Goal: Transaction & Acquisition: Purchase product/service

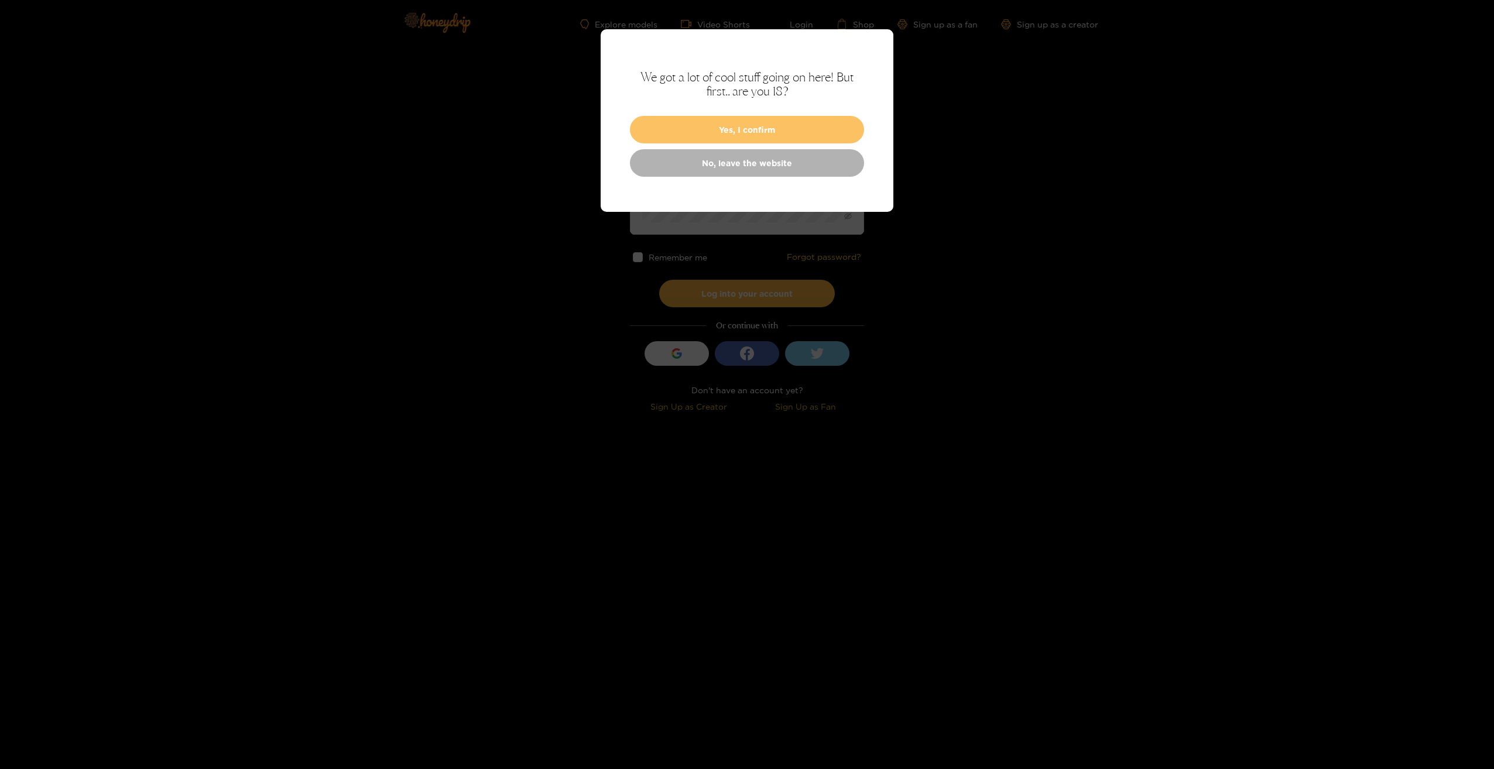
click at [715, 126] on button "Yes, I confirm" at bounding box center [747, 130] width 234 height 28
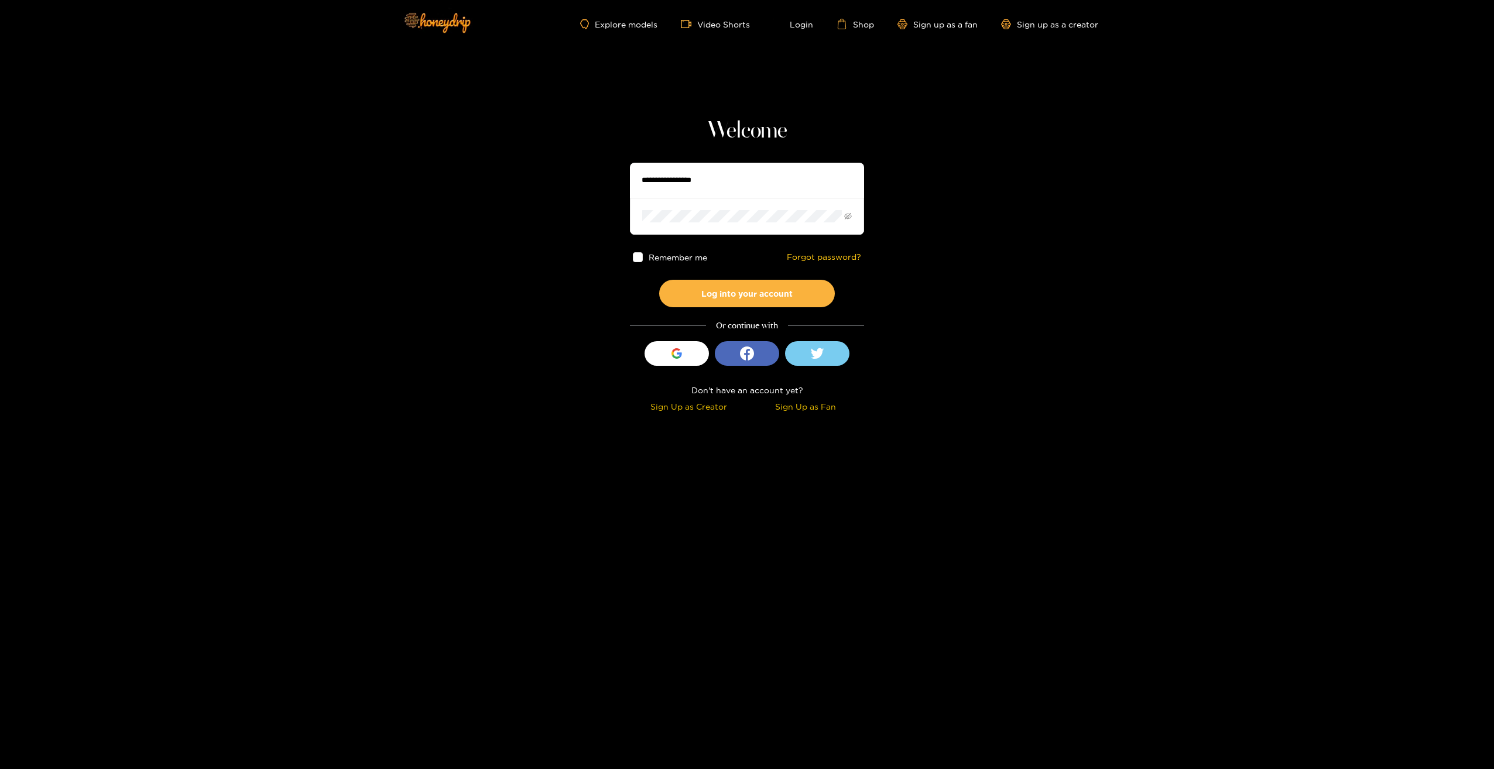
click at [732, 195] on input "text" at bounding box center [747, 180] width 234 height 35
type input "**********"
click at [659, 280] on button "Log into your account" at bounding box center [747, 294] width 176 height 28
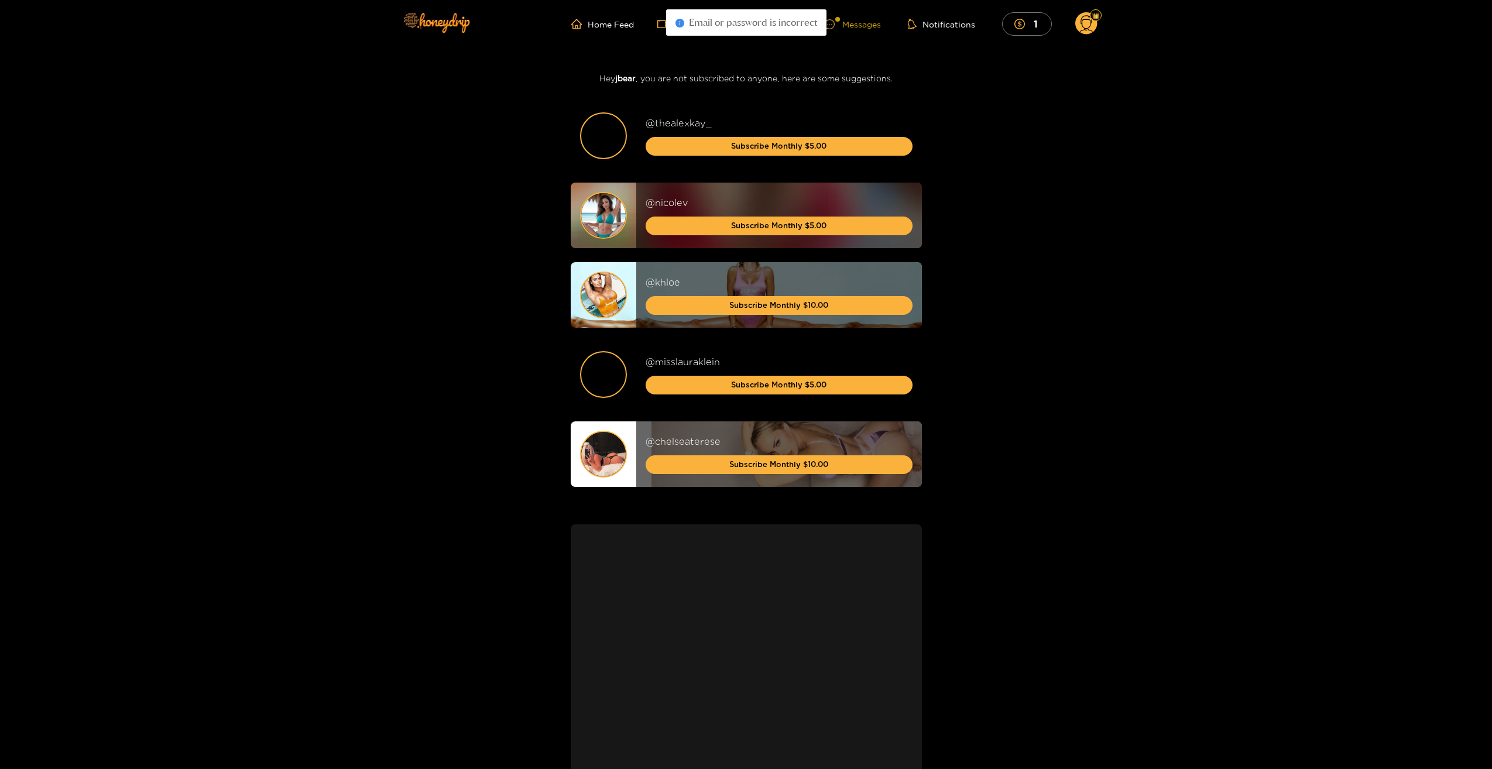
click at [850, 22] on div "Messages" at bounding box center [853, 24] width 56 height 13
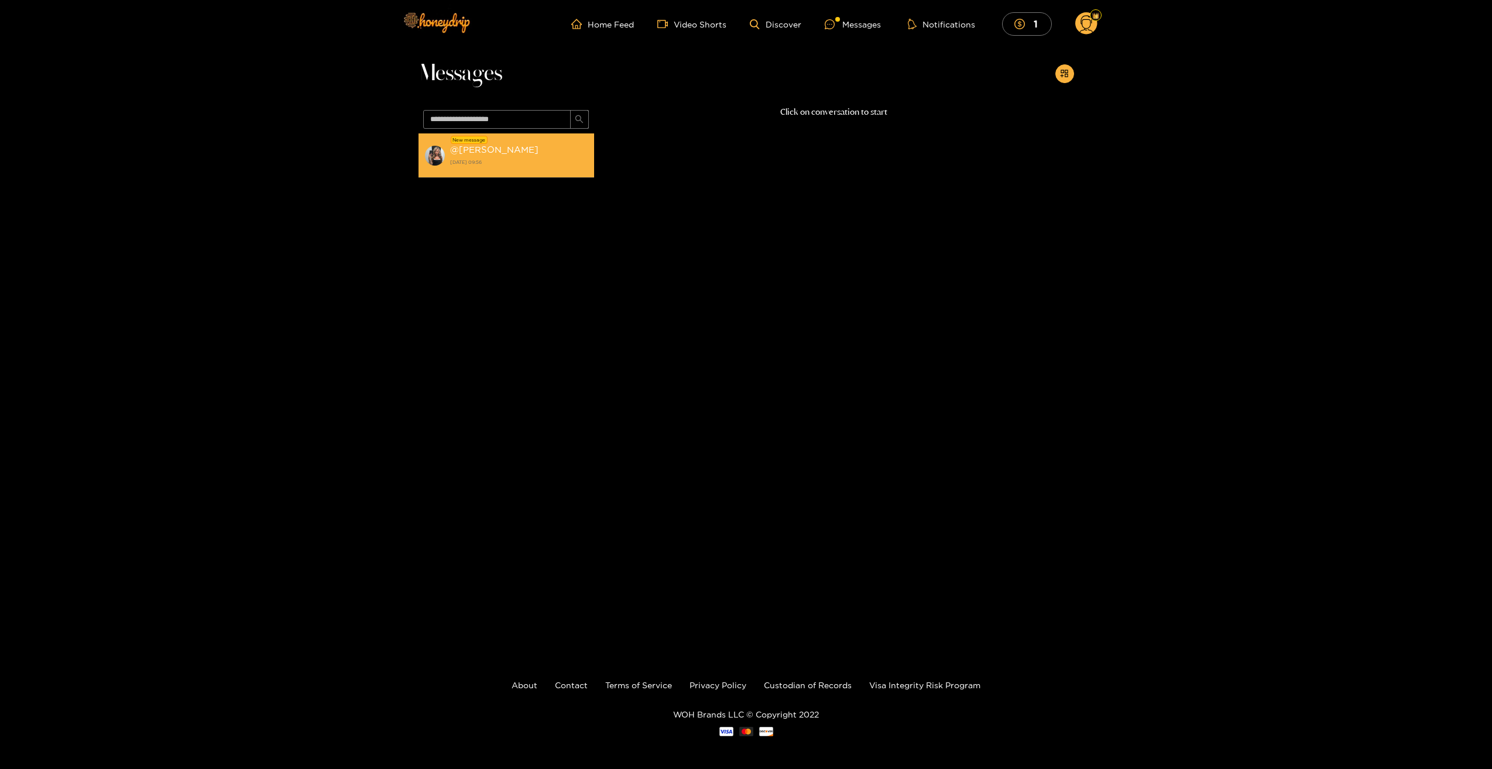
click at [478, 162] on strong "[DATE] 09:56" at bounding box center [519, 162] width 138 height 11
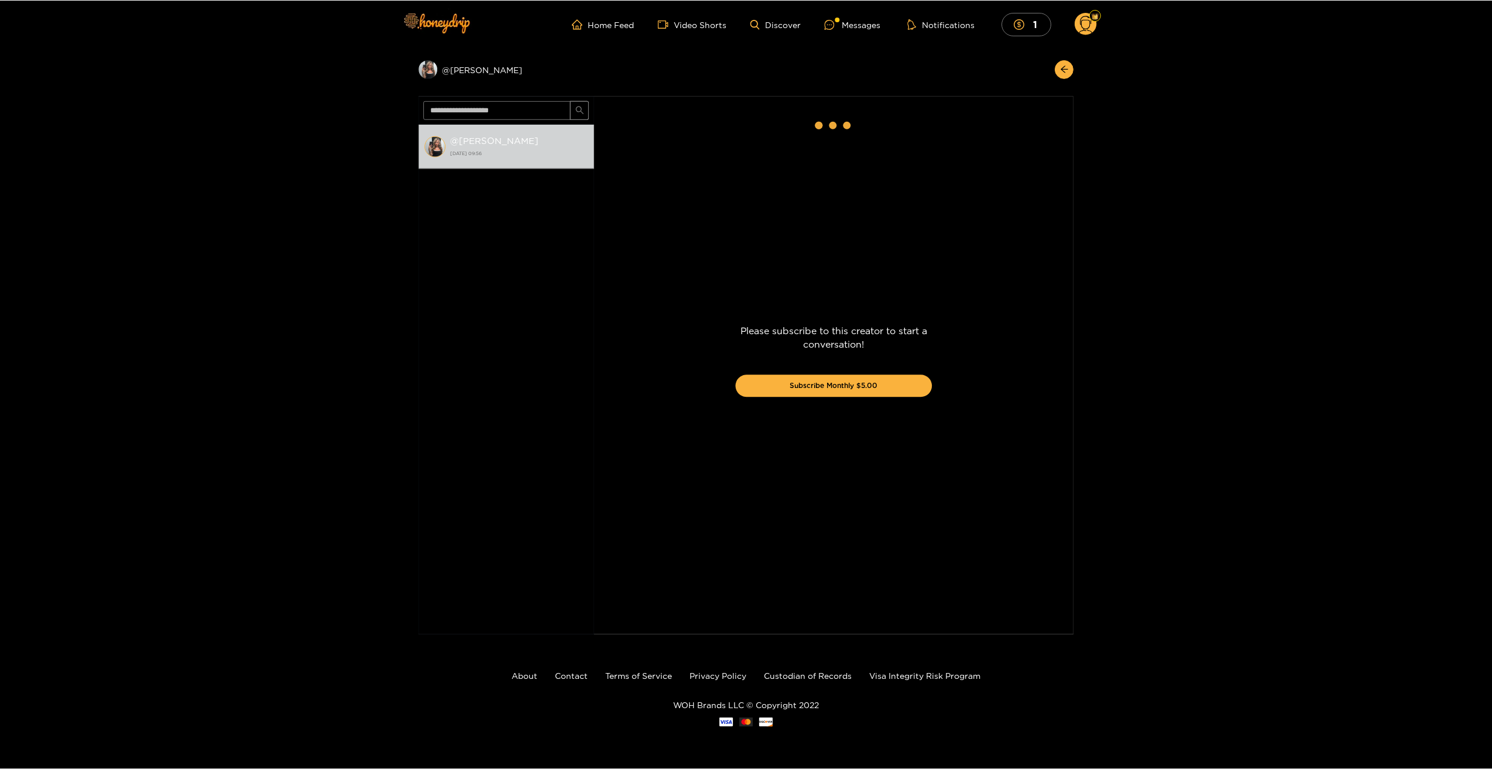
scroll to position [1467, 0]
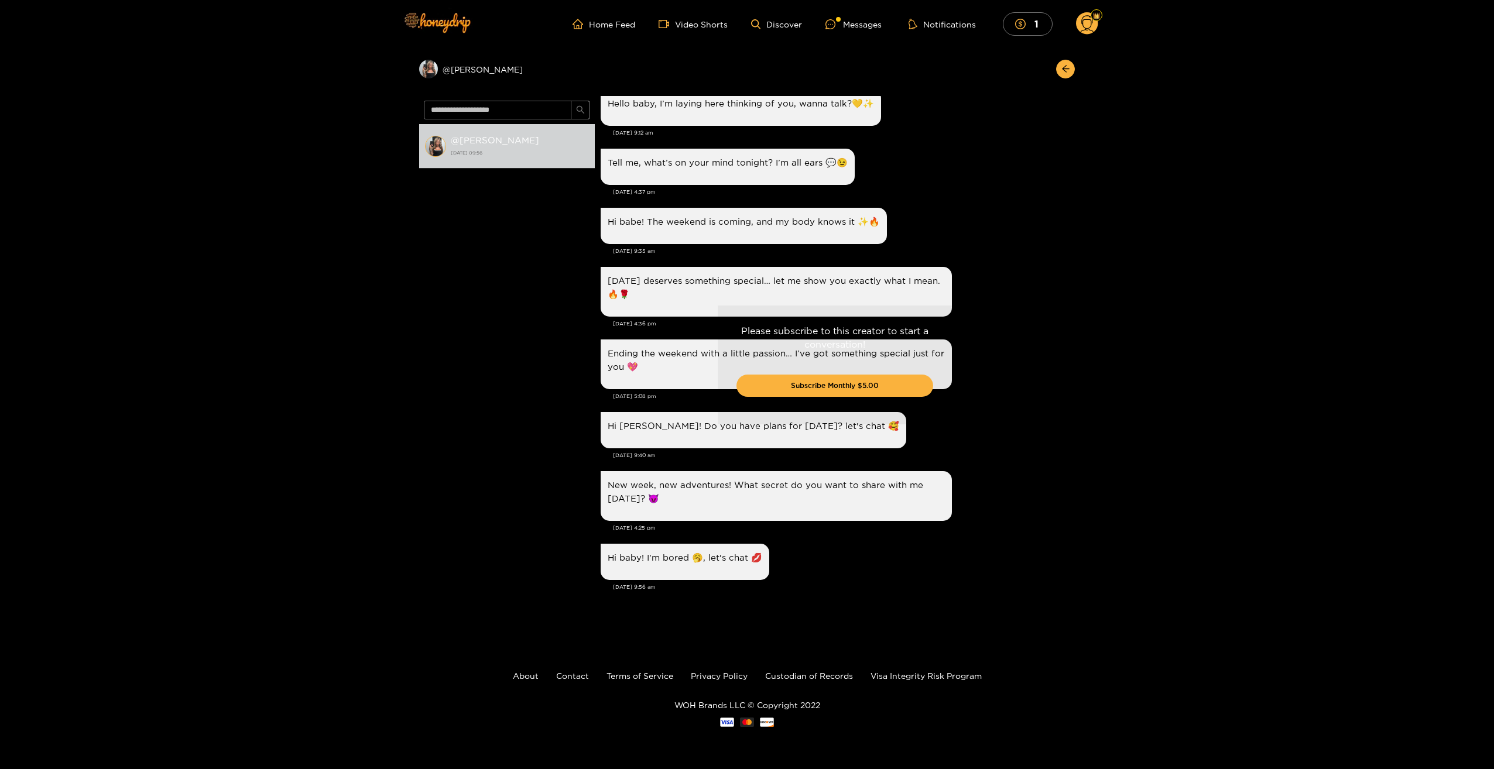
click at [910, 266] on div "Please subscribe to this creator to start a conversation! Subscribe Monthly $5.…" at bounding box center [835, 365] width 480 height 538
drag, startPoint x: 1044, startPoint y: 277, endPoint x: 1052, endPoint y: 396, distance: 118.5
click at [1046, 277] on div "Please subscribe to this creator to start a conversation! Subscribe Monthly $5.…" at bounding box center [835, 365] width 480 height 538
drag, startPoint x: 1073, startPoint y: 486, endPoint x: 1072, endPoint y: 433, distance: 53.3
click at [1072, 433] on div "Please subscribe to this creator to start a conversation! Subscribe Monthly $5.…" at bounding box center [835, 365] width 480 height 538
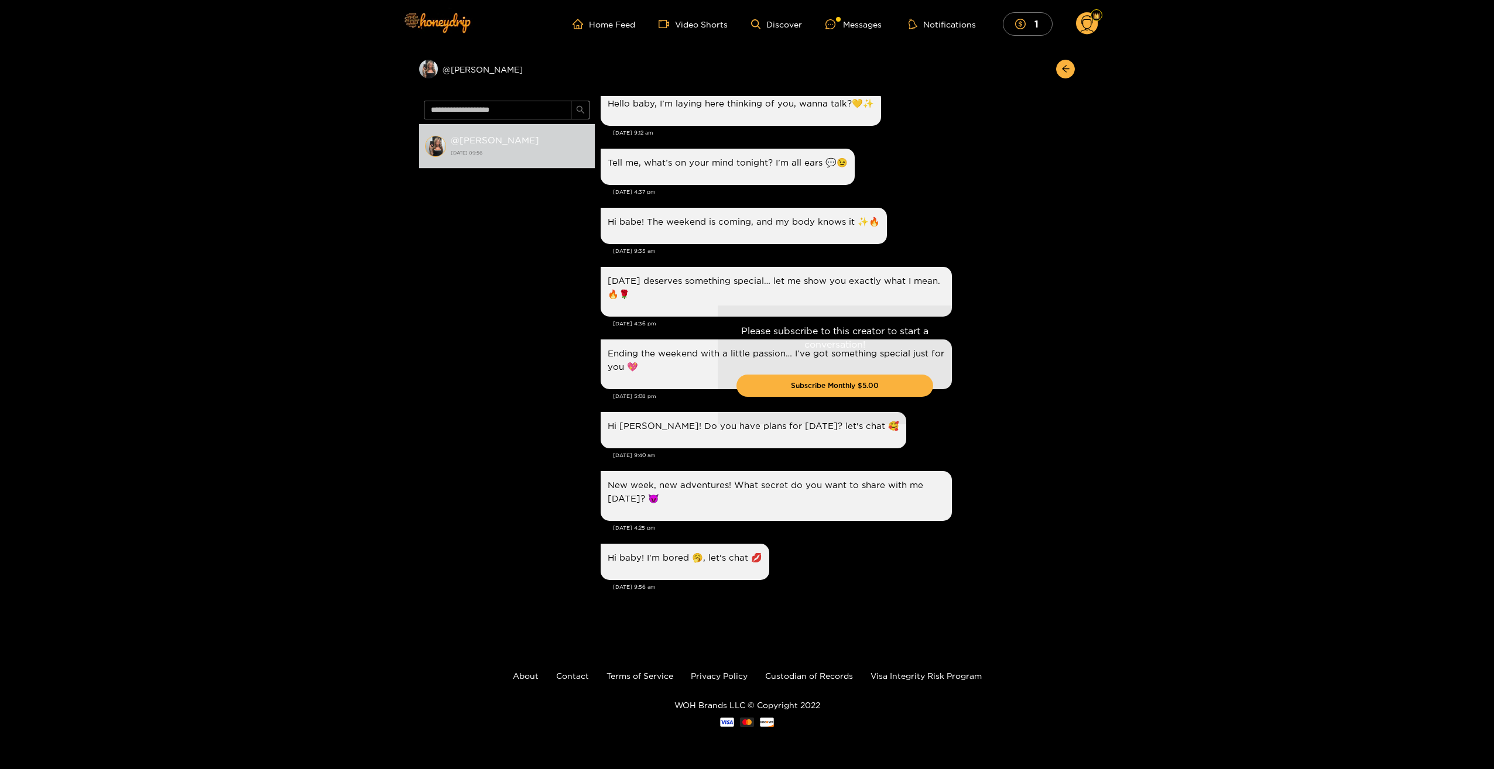
drag, startPoint x: 626, startPoint y: 407, endPoint x: 633, endPoint y: 370, distance: 38.2
click at [633, 373] on div "Please subscribe to this creator to start a conversation! Subscribe Monthly $5.…" at bounding box center [835, 365] width 480 height 538
click at [863, 28] on div "Messages" at bounding box center [853, 24] width 56 height 13
click at [588, 26] on span "home" at bounding box center [580, 24] width 16 height 11
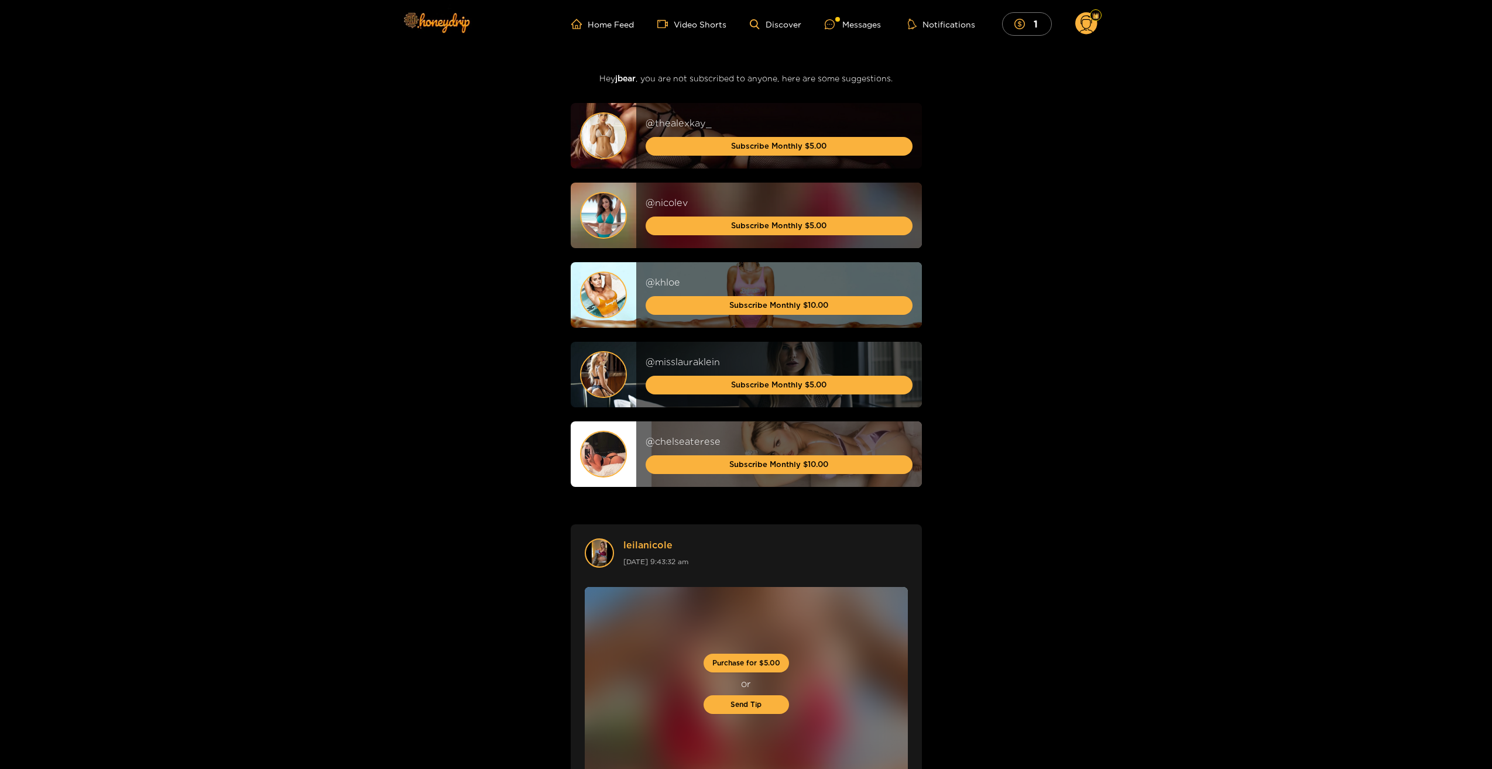
click at [1087, 26] on circle at bounding box center [1086, 23] width 22 height 22
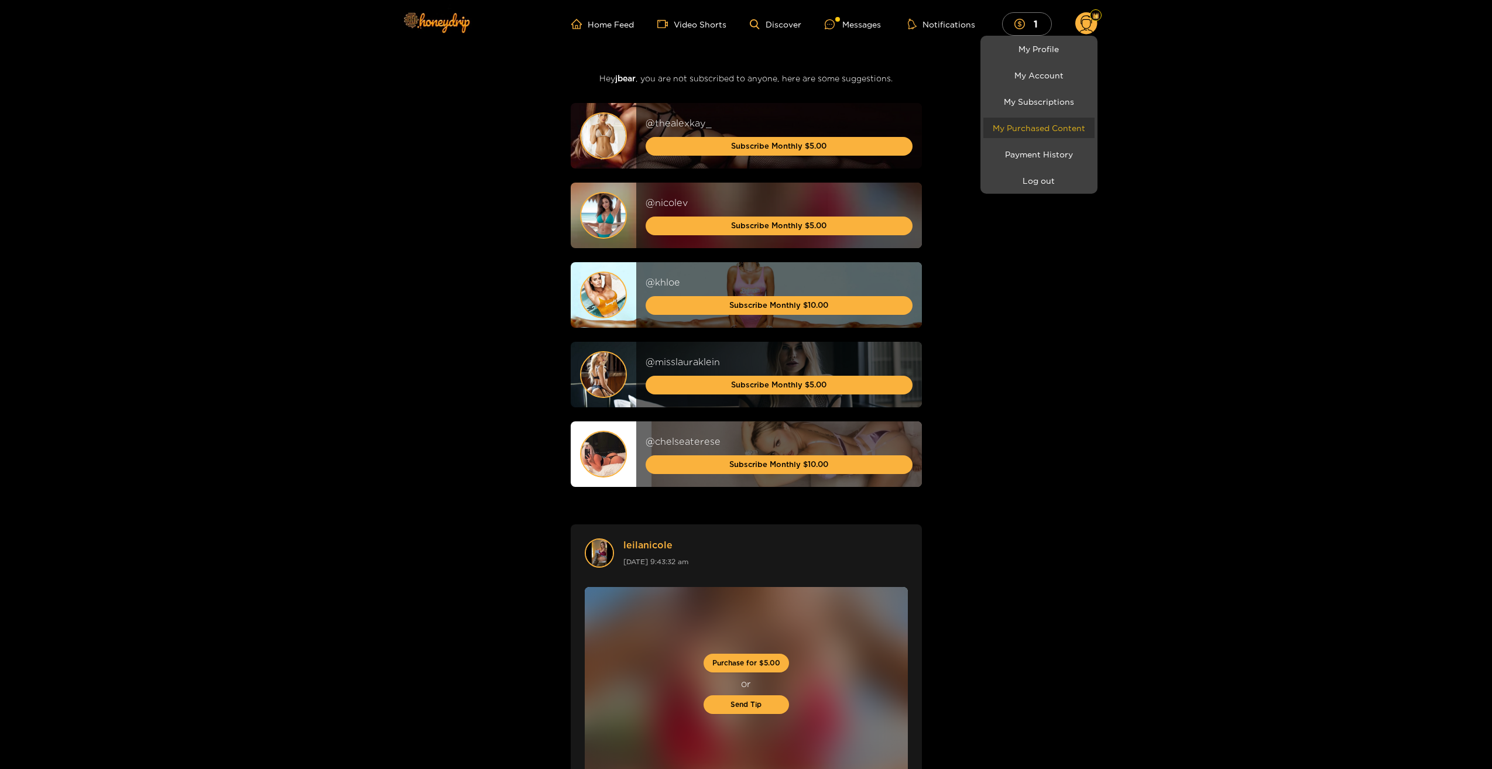
click at [1061, 126] on link "My Purchased Content" at bounding box center [1038, 128] width 111 height 20
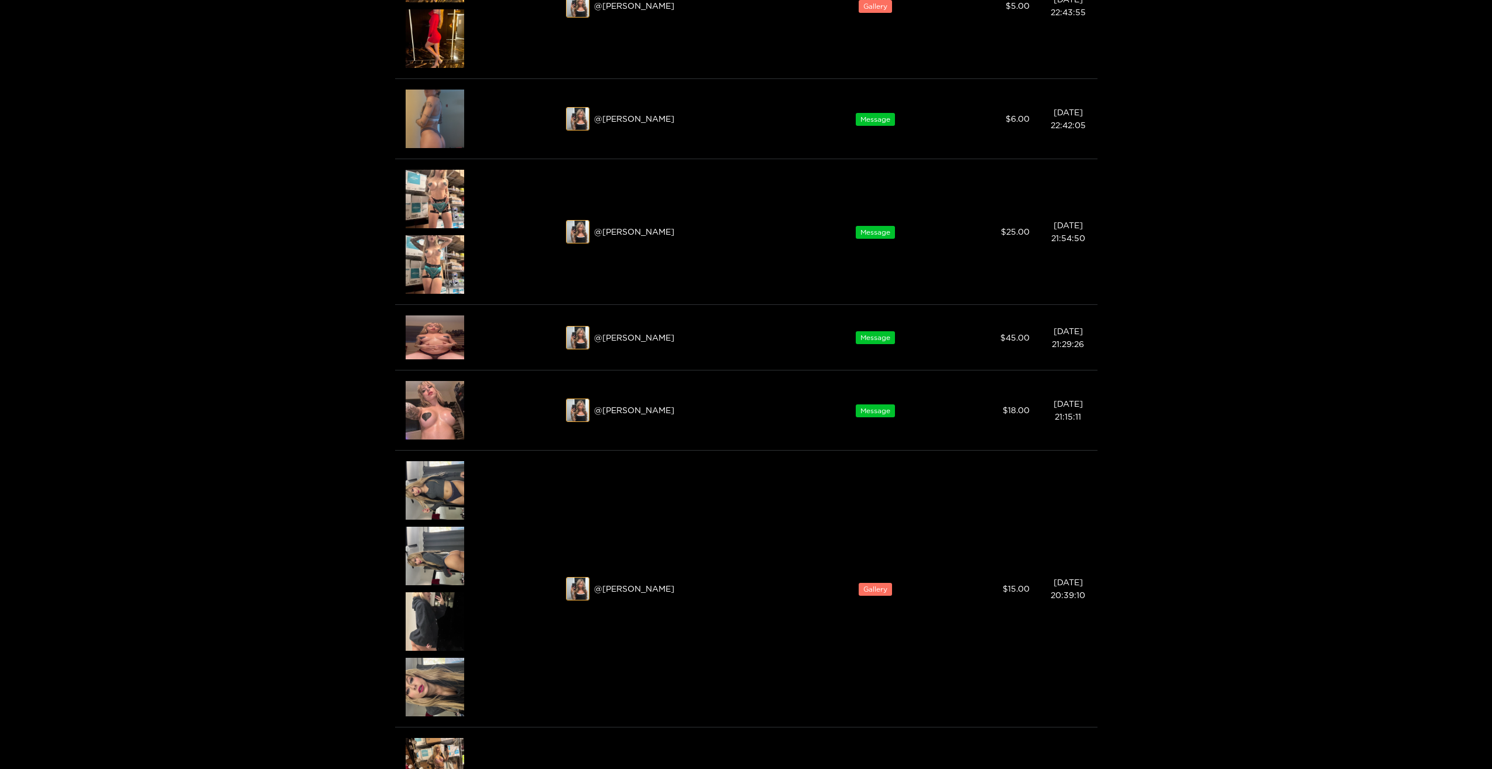
scroll to position [234, 0]
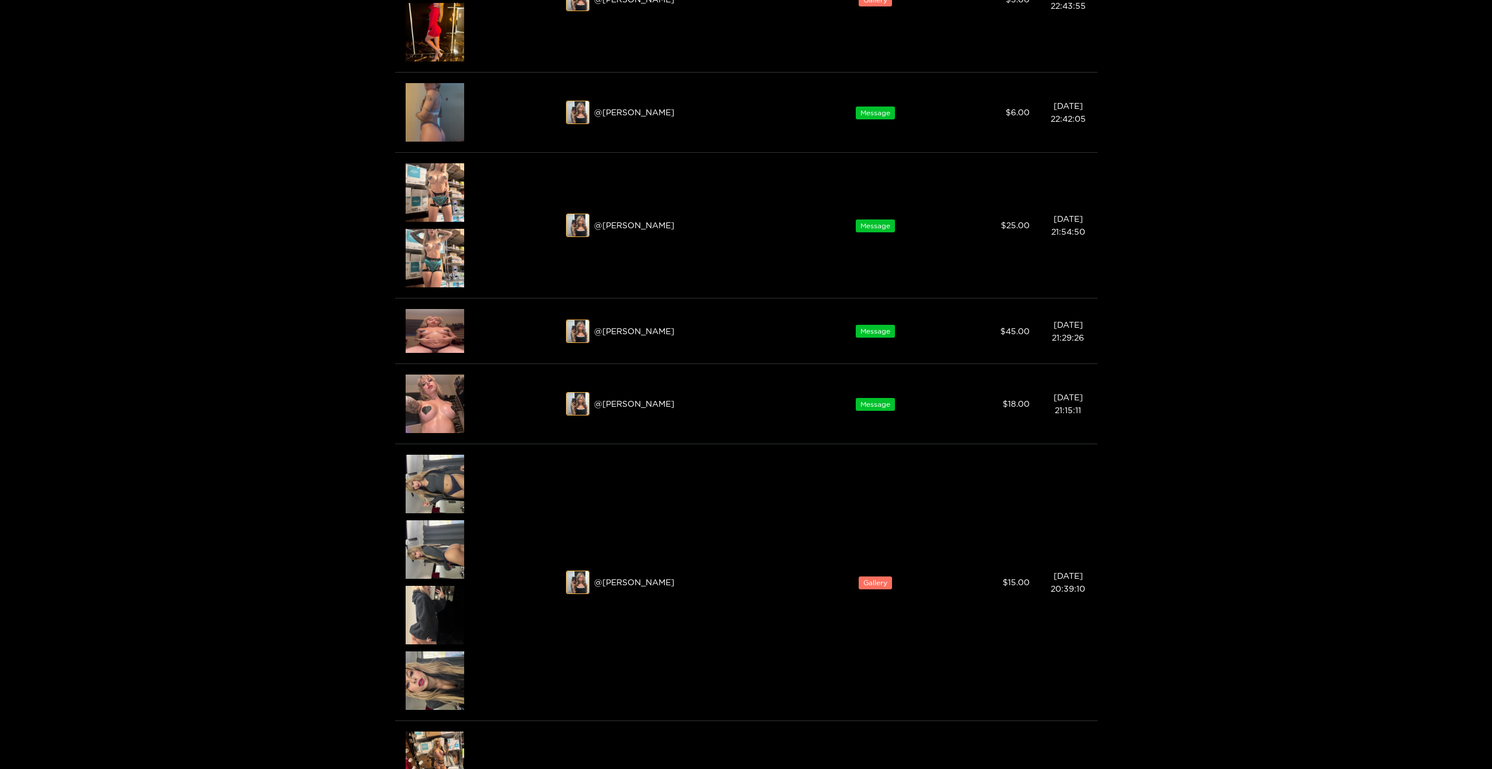
click at [447, 331] on div at bounding box center [746, 384] width 1492 height 769
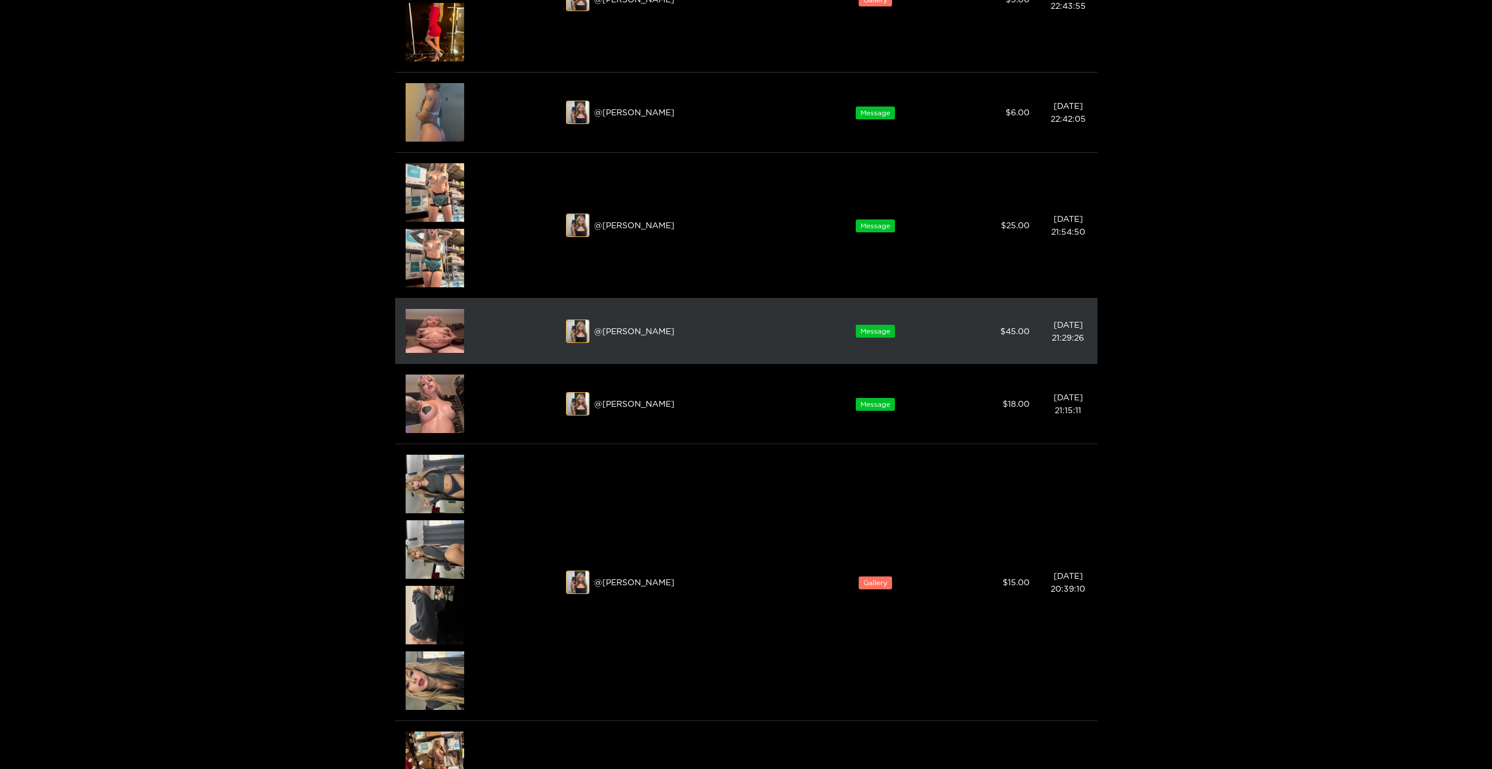
click at [433, 325] on img at bounding box center [435, 331] width 59 height 44
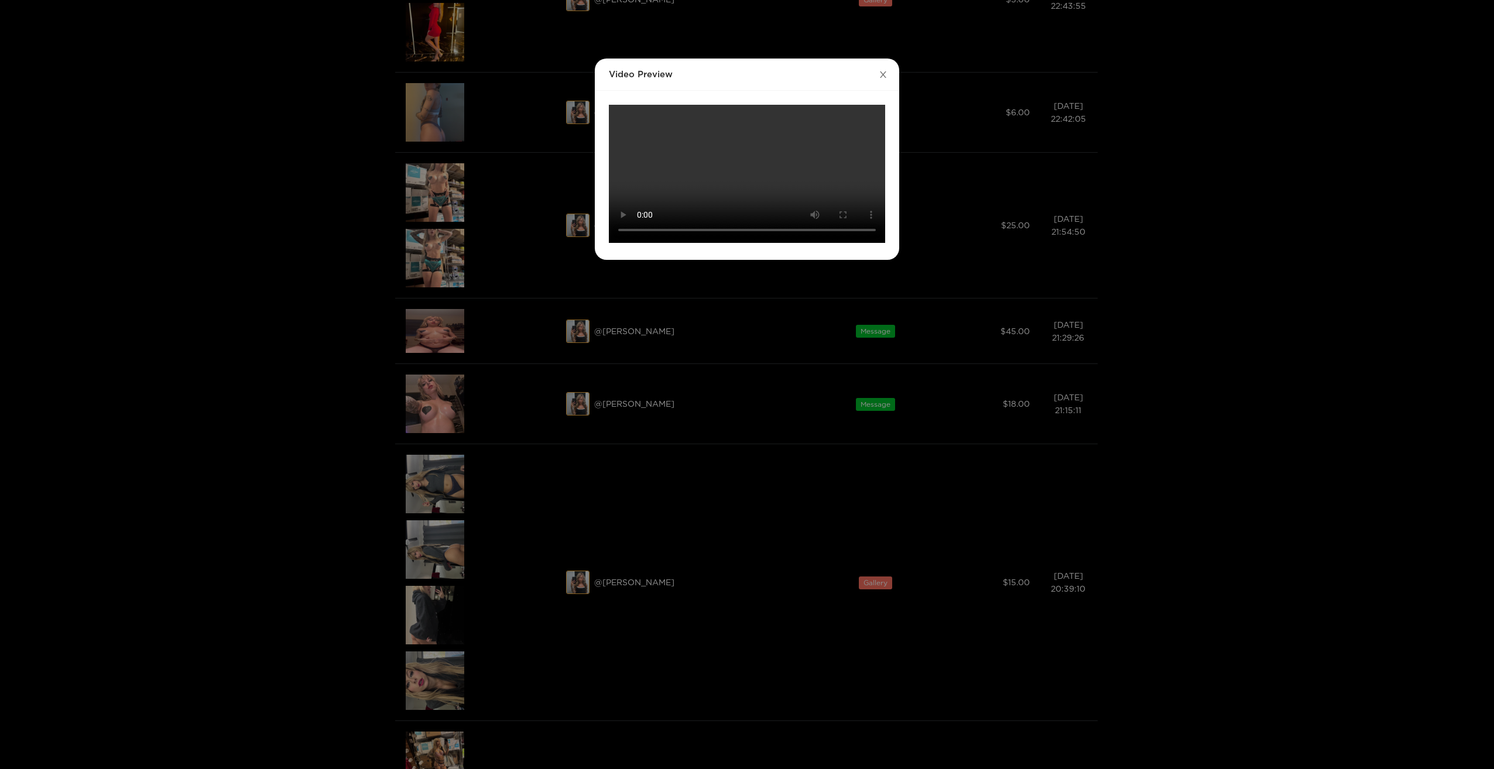
click at [883, 73] on icon "close" at bounding box center [883, 74] width 9 height 9
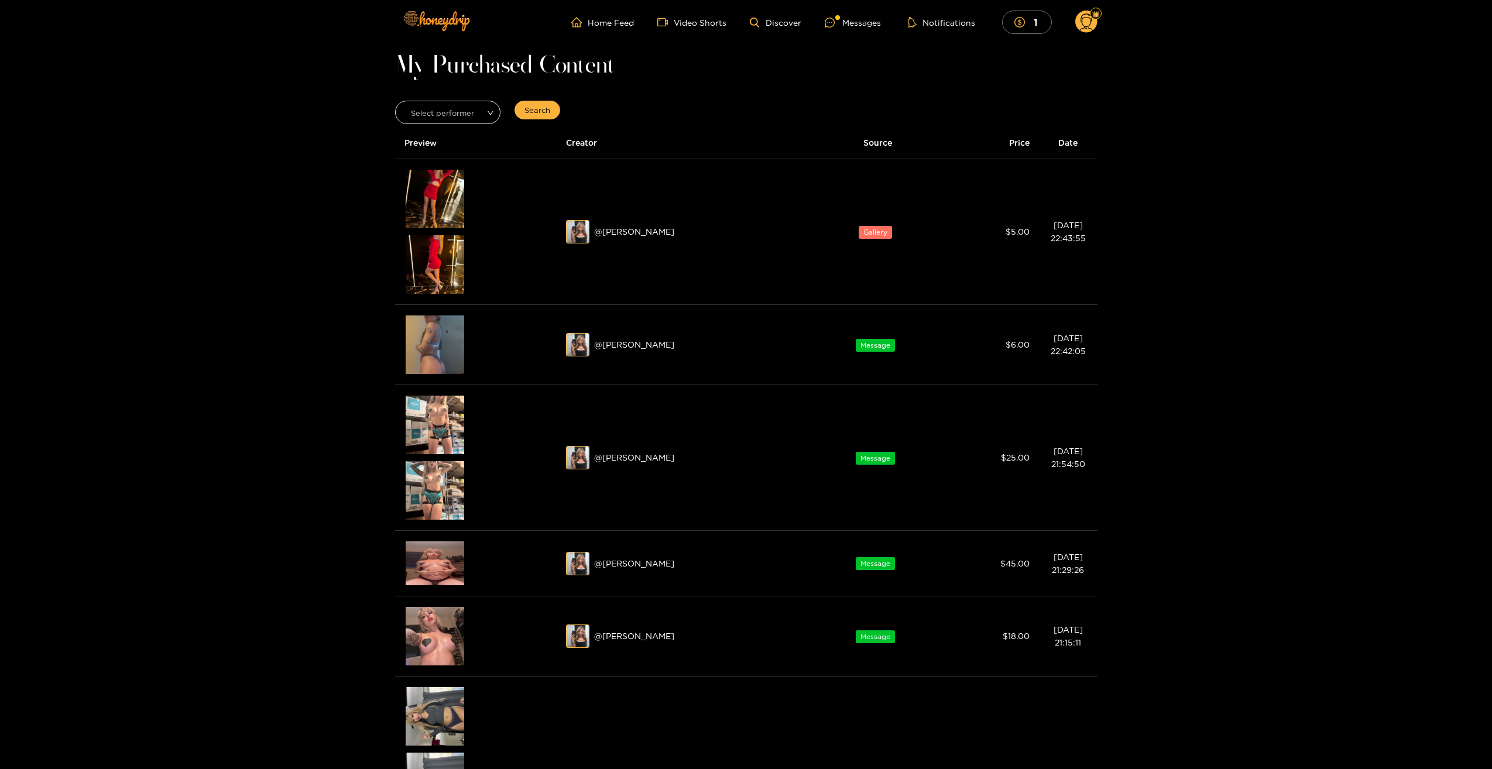
scroll to position [0, 0]
